Goal: Task Accomplishment & Management: Manage account settings

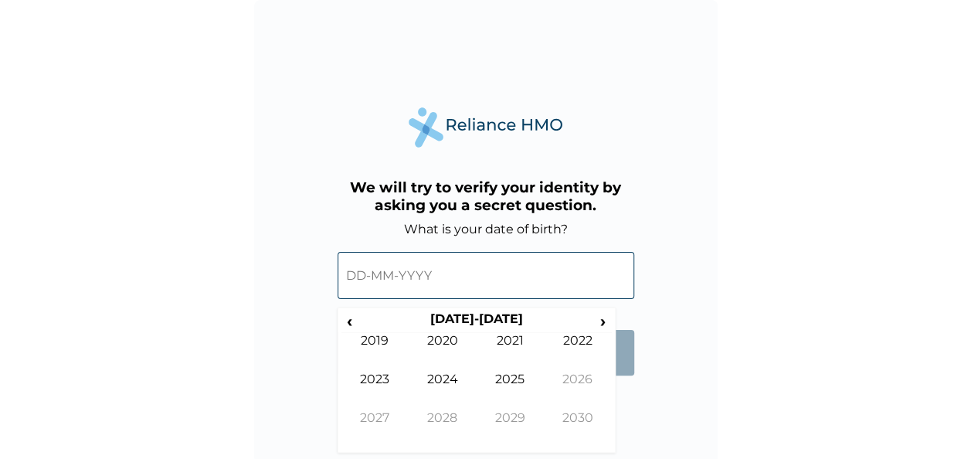
click at [524, 293] on input "text" at bounding box center [486, 275] width 297 height 47
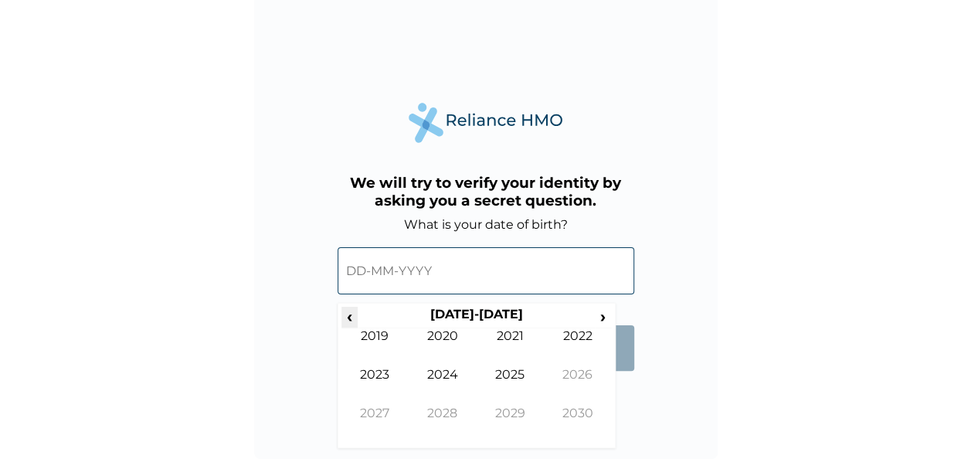
click at [355, 321] on span "‹" at bounding box center [349, 316] width 16 height 19
click at [378, 369] on td "2003" at bounding box center [375, 386] width 68 height 39
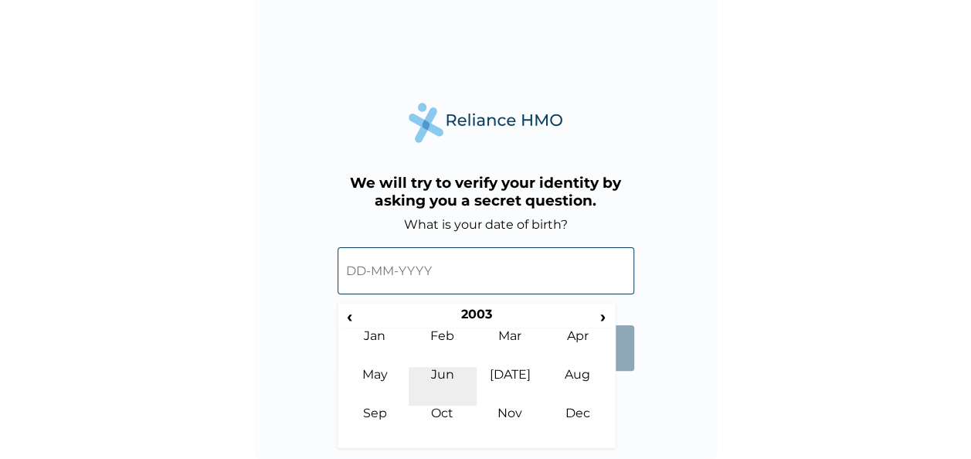
click at [449, 375] on td "Jun" at bounding box center [443, 386] width 68 height 39
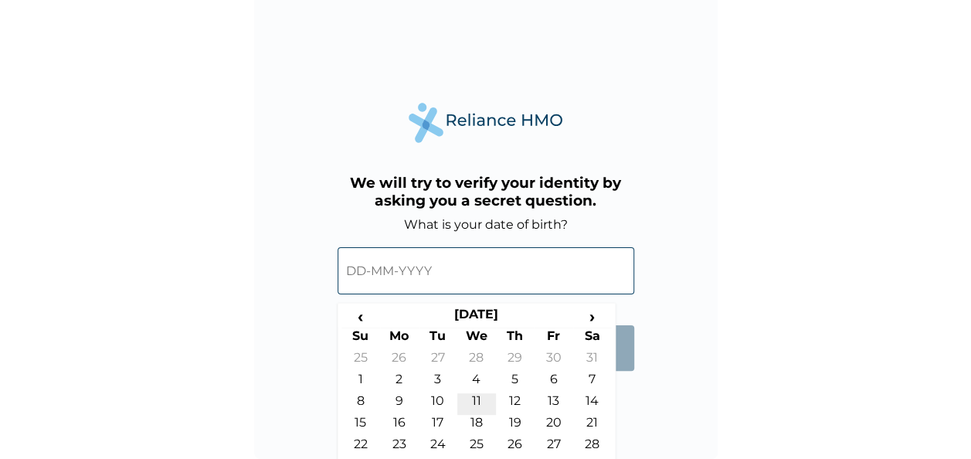
scroll to position [29, 0]
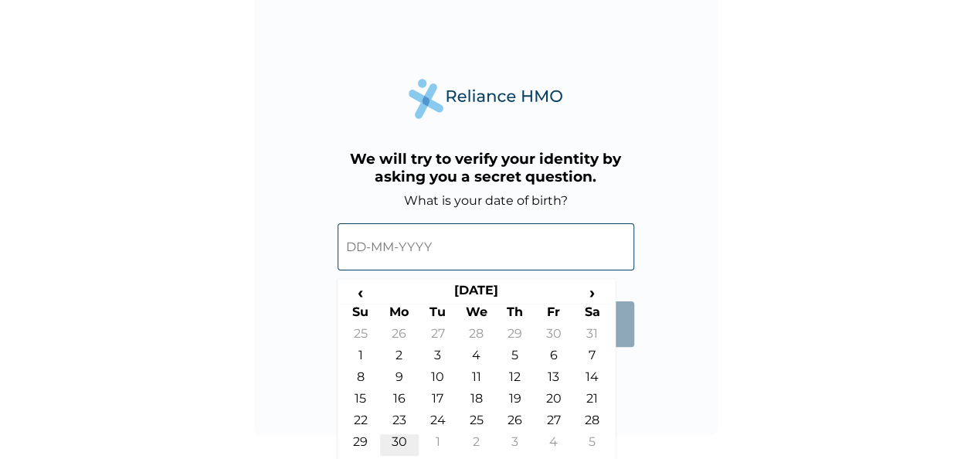
click at [407, 436] on td "30" at bounding box center [399, 445] width 39 height 22
type input "[DATE]"
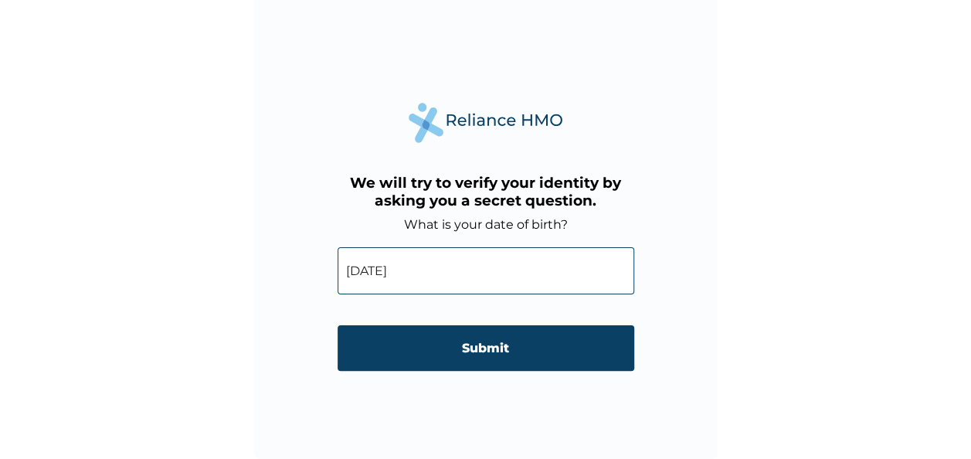
scroll to position [5, 0]
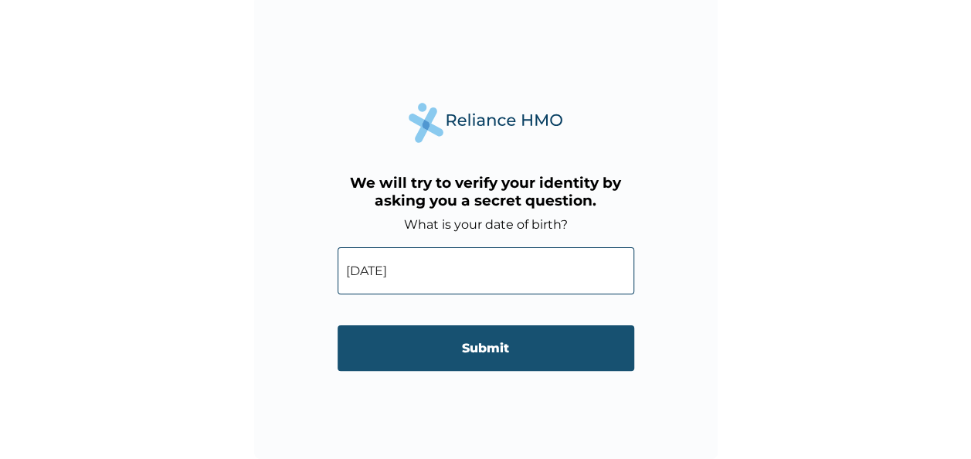
click at [456, 358] on input "Submit" at bounding box center [486, 348] width 297 height 46
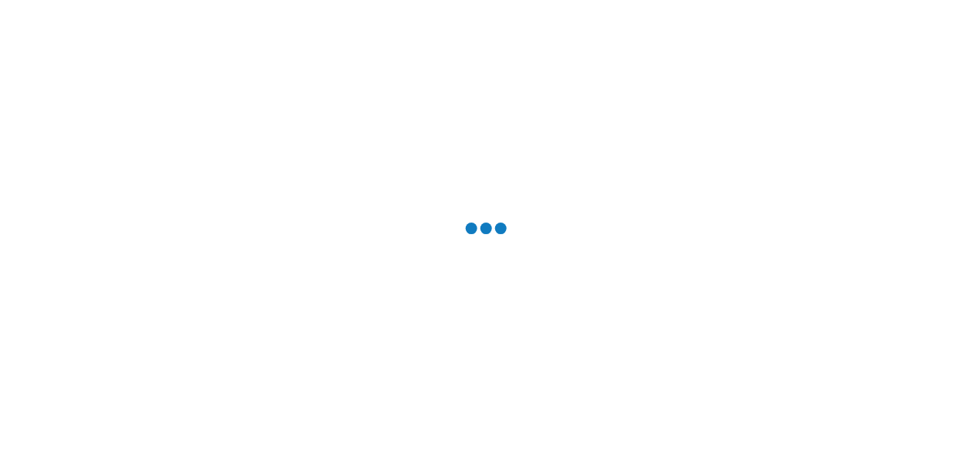
scroll to position [0, 0]
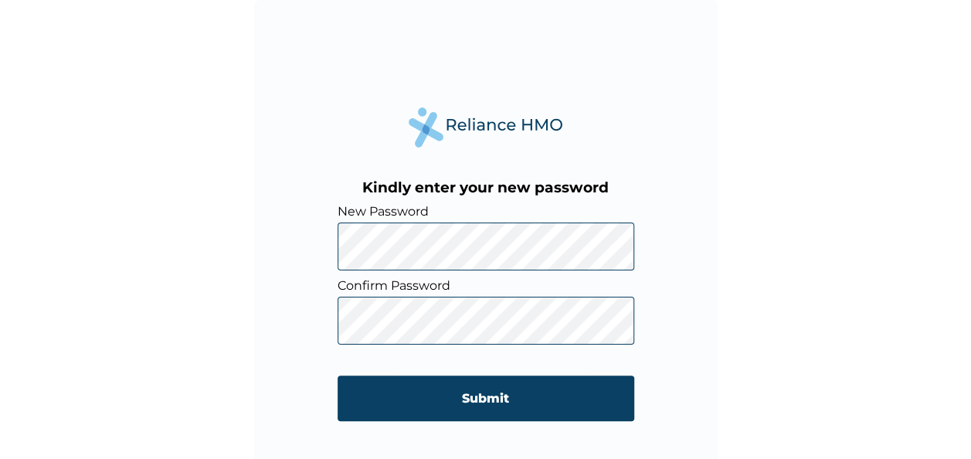
click at [734, 270] on div "Kindly enter your new password New Password Confirm Password Submit" at bounding box center [485, 229] width 971 height 459
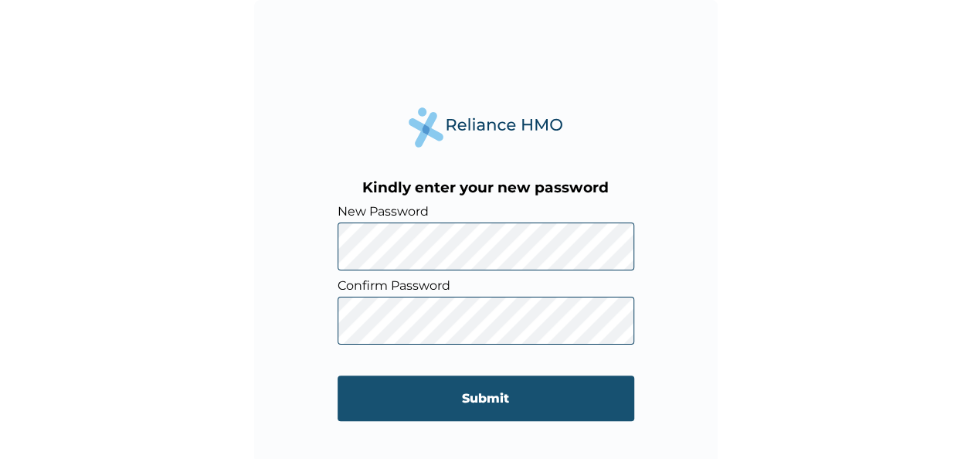
click at [466, 409] on input "Submit" at bounding box center [486, 398] width 297 height 46
click at [466, 409] on div "Kindly enter your new password New Password Confirm Password Submit" at bounding box center [491, 229] width 982 height 459
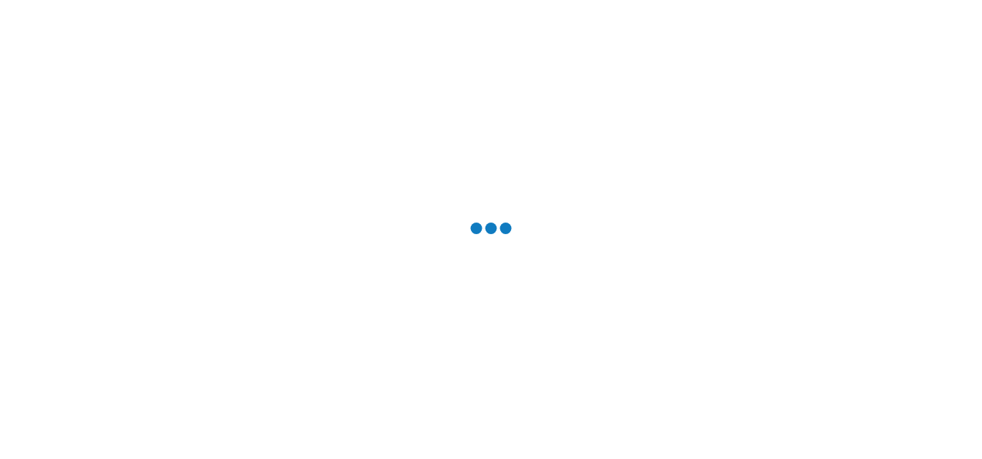
click at [466, 409] on div at bounding box center [491, 229] width 982 height 459
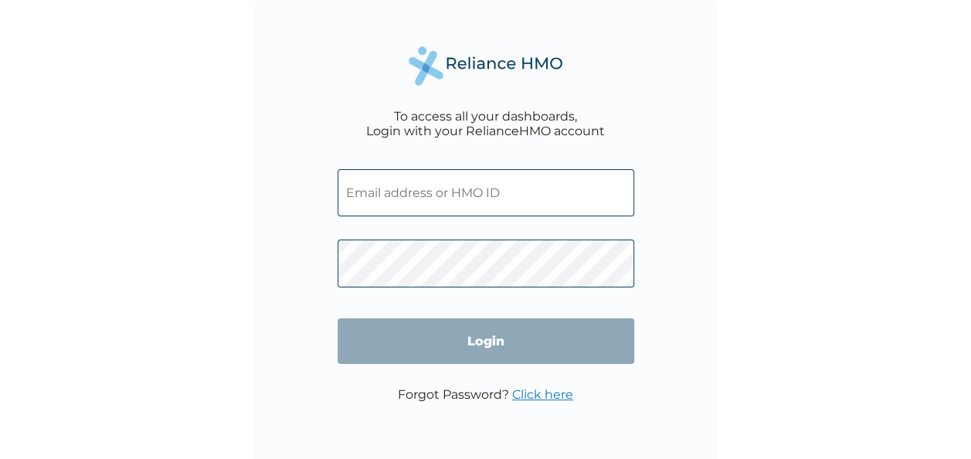
click at [466, 409] on div "Forgot Password? Click here" at bounding box center [485, 402] width 175 height 30
